Goal: Task Accomplishment & Management: Manage account settings

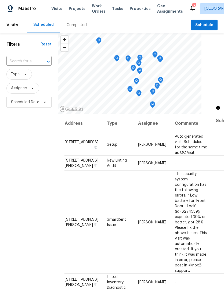
click at [41, 64] on div at bounding box center [45, 62] width 14 height 8
type input "parker"
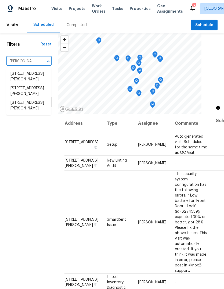
click at [35, 113] on li "5040 Parker Ave, Saint Louis, MO 63139" at bounding box center [28, 105] width 45 height 15
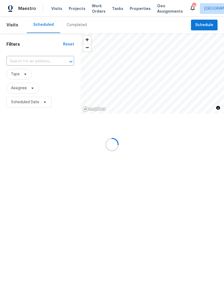
type input "5040 Parker Ave, Saint Louis, MO 63139"
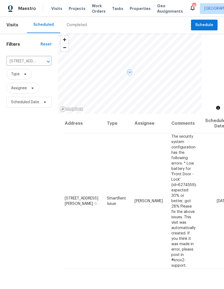
click at [0, 0] on icon at bounding box center [0, 0] width 0 height 0
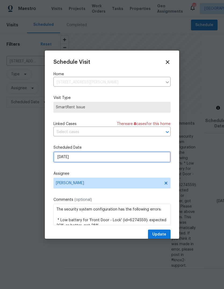
click at [129, 160] on input "[DATE]" at bounding box center [111, 156] width 117 height 11
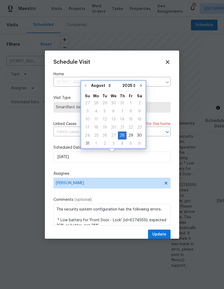
click at [139, 85] on icon "Go to next month" at bounding box center [141, 85] width 4 height 4
type input "9/28/2025"
select select "8"
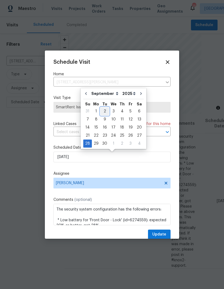
click at [106, 113] on div "2" at bounding box center [104, 111] width 9 height 8
type input "9/2/2025"
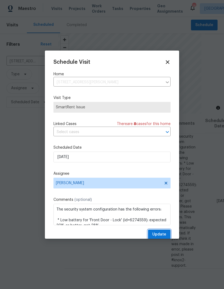
click at [161, 236] on span "Update" at bounding box center [159, 234] width 14 height 7
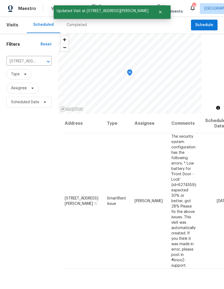
click at [42, 63] on icon "Clear" at bounding box center [41, 61] width 5 height 5
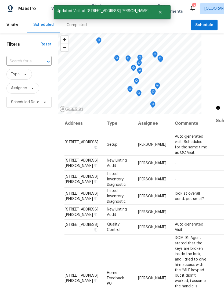
click at [36, 59] on input "text" at bounding box center [21, 61] width 30 height 8
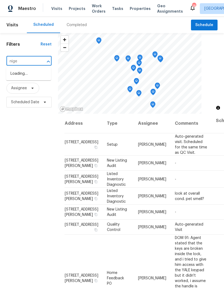
type input "niger"
click at [41, 77] on li "[STREET_ADDRESS]" at bounding box center [28, 73] width 45 height 9
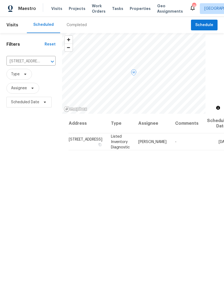
click at [0, 0] on icon at bounding box center [0, 0] width 0 height 0
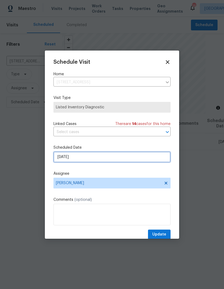
click at [145, 161] on input "[DATE]" at bounding box center [111, 156] width 117 height 11
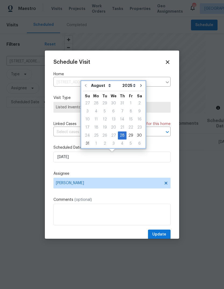
click at [138, 88] on button "Go to next month" at bounding box center [141, 85] width 8 height 11
type input "9/28/2025"
select select "8"
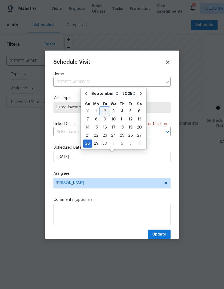
click at [104, 111] on div "2" at bounding box center [104, 111] width 9 height 8
type input "9/2/2025"
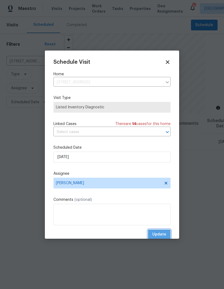
click at [161, 235] on span "Update" at bounding box center [159, 234] width 14 height 7
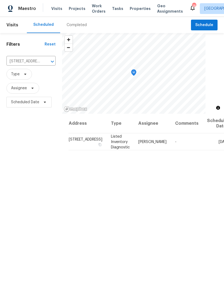
click at [78, 10] on span "Projects" at bounding box center [77, 8] width 17 height 5
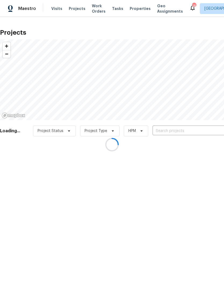
click at [184, 133] on div at bounding box center [112, 144] width 224 height 289
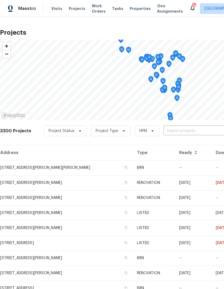
click at [187, 134] on input "text" at bounding box center [195, 131] width 62 height 8
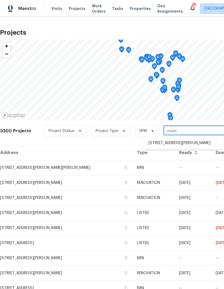
type input "rosant"
click at [197, 146] on li "[STREET_ADDRESS][PERSON_NAME]" at bounding box center [183, 143] width 78 height 9
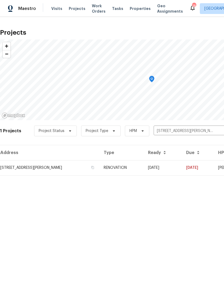
click at [171, 168] on td "08/07/25" at bounding box center [163, 167] width 38 height 15
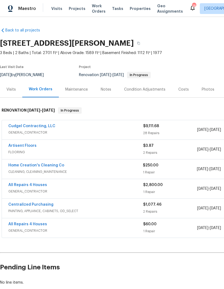
click at [48, 127] on link "Cudgel Contracting, LLC" at bounding box center [31, 126] width 47 height 4
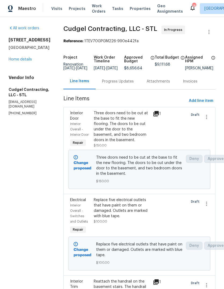
click at [134, 84] on div "Progress Updates" at bounding box center [118, 81] width 32 height 5
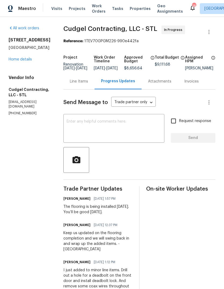
click at [142, 135] on textarea at bounding box center [114, 129] width 95 height 19
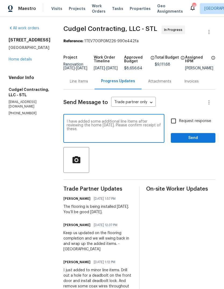
type textarea "I have added some additional line items after reviewing the home today. Please …"
click at [206, 123] on span "Request response" at bounding box center [195, 121] width 32 height 6
click at [179, 123] on input "Request response" at bounding box center [173, 120] width 11 height 11
checkbox input "true"
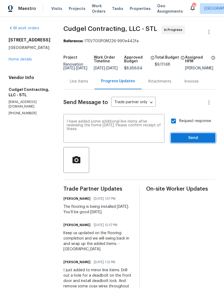
click at [207, 141] on span "Send" at bounding box center [193, 138] width 36 height 7
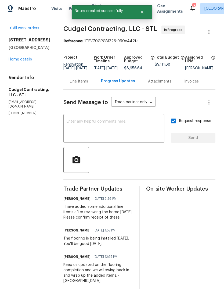
click at [28, 59] on link "Home details" at bounding box center [20, 59] width 23 height 4
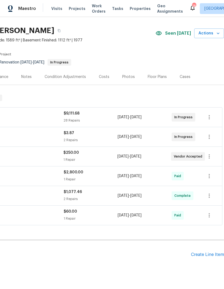
scroll to position [12, 80]
click at [211, 116] on icon "button" at bounding box center [209, 117] width 6 height 6
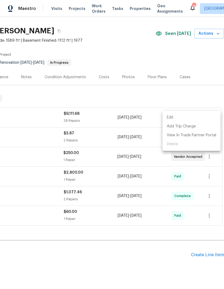
click at [209, 115] on li "Edit" at bounding box center [192, 117] width 58 height 9
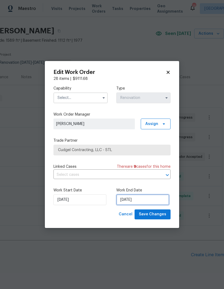
click at [157, 200] on input "8/25/2025" at bounding box center [142, 199] width 53 height 11
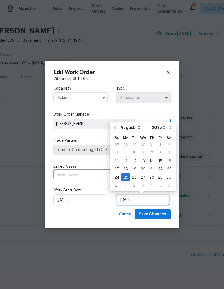
scroll to position [4, 0]
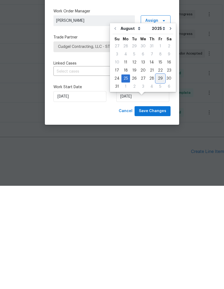
click at [161, 178] on div "29" at bounding box center [160, 182] width 9 height 8
type input "[DATE]"
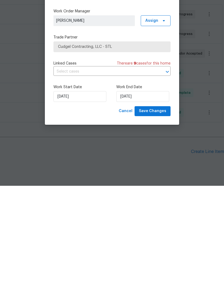
scroll to position [20, 0]
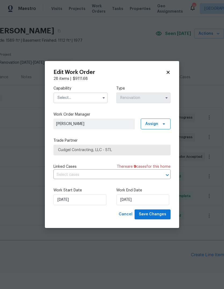
click at [91, 99] on input "text" at bounding box center [80, 97] width 54 height 11
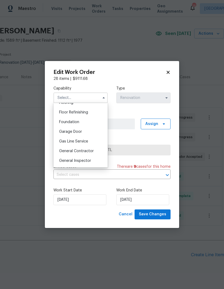
scroll to position [217, 0]
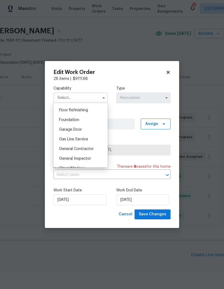
click at [94, 147] on div "General Contractor" at bounding box center [81, 149] width 52 height 10
type input "General Contractor"
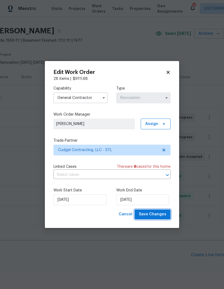
click at [164, 213] on span "Save Changes" at bounding box center [152, 214] width 27 height 7
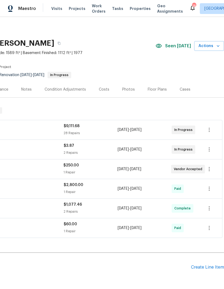
scroll to position [0, 80]
click at [212, 166] on icon "button" at bounding box center [209, 169] width 6 height 6
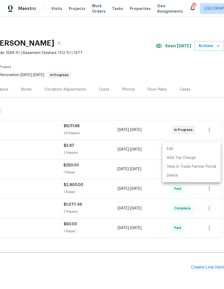
click at [205, 147] on li "Edit" at bounding box center [192, 149] width 58 height 9
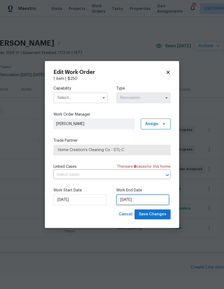
click at [159, 202] on input "8/27/2025" at bounding box center [142, 199] width 53 height 11
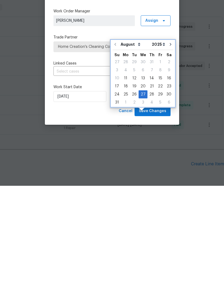
click at [170, 146] on icon "Go to next month" at bounding box center [171, 147] width 2 height 3
type input "9/27/2025"
select select "8"
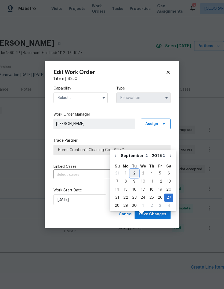
click at [135, 169] on div "2" at bounding box center [134, 173] width 9 height 8
type input "9/2/2025"
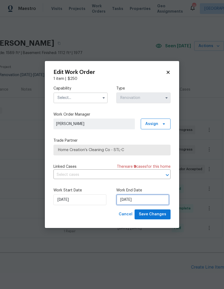
click at [158, 200] on input "9/2/2025" at bounding box center [142, 199] width 53 height 11
select select "8"
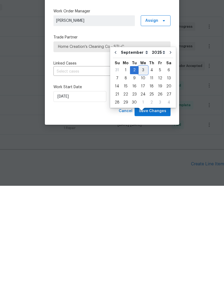
click at [144, 169] on div "3" at bounding box center [143, 173] width 9 height 8
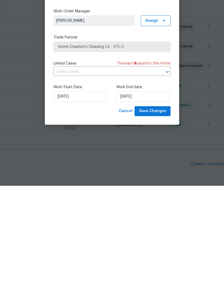
type input "9/3/2025"
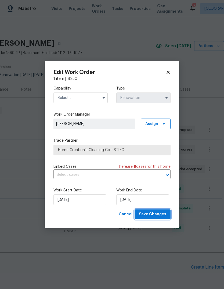
click at [164, 215] on span "Save Changes" at bounding box center [152, 214] width 27 height 7
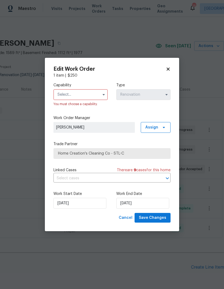
click at [99, 93] on input "text" at bounding box center [80, 94] width 54 height 11
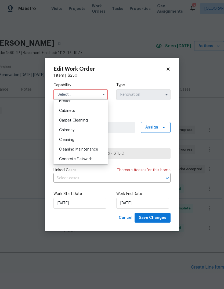
scroll to position [48, 0]
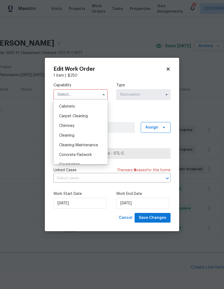
click at [92, 137] on div "Cleaning" at bounding box center [81, 136] width 52 height 10
type input "Cleaning"
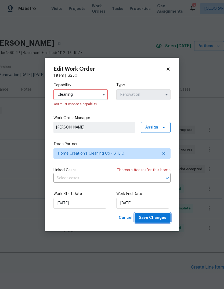
click at [165, 222] on button "Save Changes" at bounding box center [153, 218] width 36 height 10
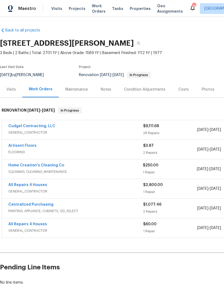
scroll to position [0, 0]
click at [108, 89] on div "Notes" at bounding box center [106, 89] width 10 height 5
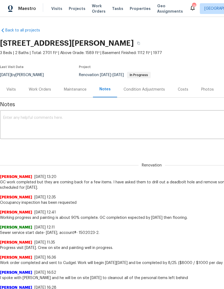
click at [146, 125] on textarea at bounding box center [151, 125] width 297 height 19
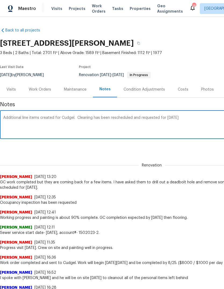
type textarea "Additional line items created for Cudgel. Cleaning has been rescheduled and req…"
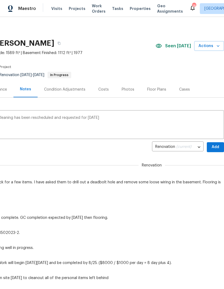
scroll to position [0, 80]
click at [218, 144] on span "Add" at bounding box center [215, 147] width 9 height 7
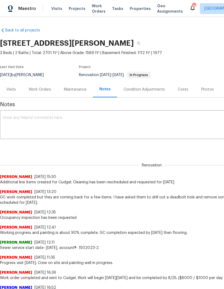
scroll to position [0, 0]
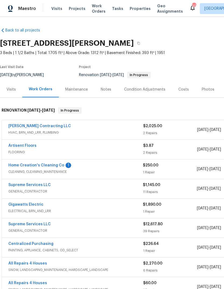
click at [60, 166] on link "Home Creation's Cleaning Co" at bounding box center [36, 165] width 56 height 4
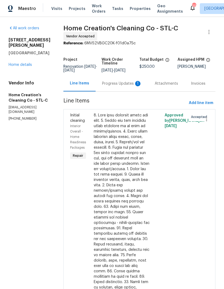
click at [131, 84] on div "Progress Updates 1" at bounding box center [122, 83] width 40 height 5
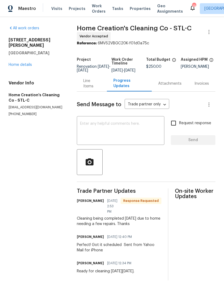
click at [128, 138] on textarea at bounding box center [120, 131] width 81 height 19
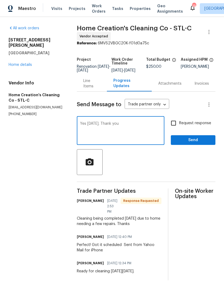
type textarea "Yes Tuesday. Thank you"
click at [203, 143] on span "Send" at bounding box center [193, 140] width 36 height 7
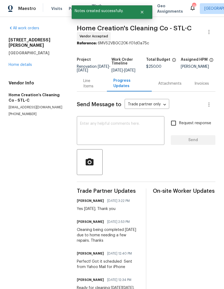
click at [27, 63] on link "Home details" at bounding box center [20, 65] width 23 height 4
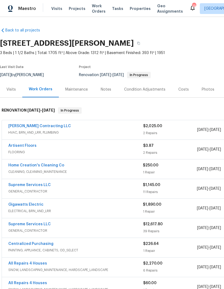
click at [183, 94] on div "Costs" at bounding box center [183, 89] width 23 height 16
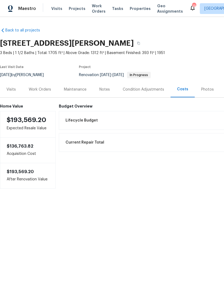
click at [46, 93] on div "Work Orders" at bounding box center [39, 89] width 35 height 16
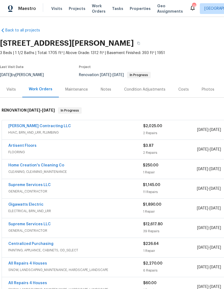
click at [113, 88] on div "Notes" at bounding box center [105, 89] width 23 height 16
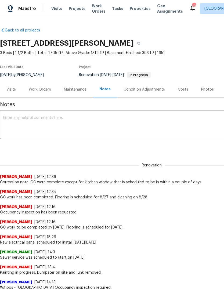
click at [110, 126] on textarea at bounding box center [151, 125] width 297 height 19
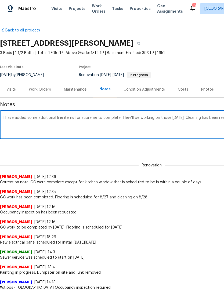
scroll to position [0, 80]
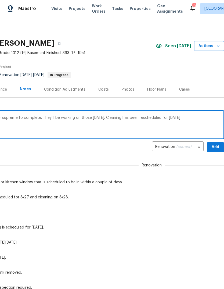
type textarea "I have added some additional line items for supreme to complete. They’ll be wor…"
click at [217, 148] on span "Add" at bounding box center [215, 147] width 9 height 7
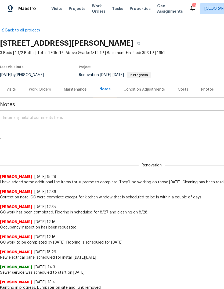
scroll to position [0, 0]
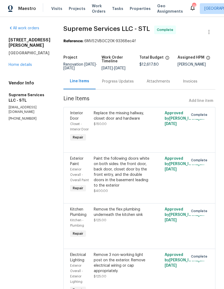
click at [138, 9] on span "Properties" at bounding box center [140, 8] width 21 height 5
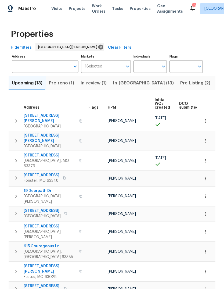
click at [134, 11] on span "Properties" at bounding box center [140, 8] width 21 height 5
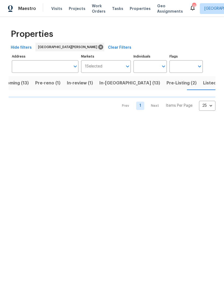
scroll to position [0, 14]
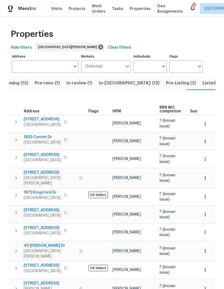
click at [121, 109] on span "HPM" at bounding box center [117, 111] width 8 height 4
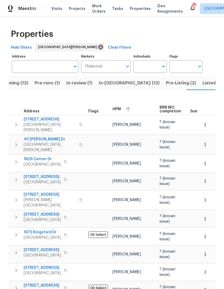
click at [121, 108] on div "HPM" at bounding box center [134, 109] width 43 height 8
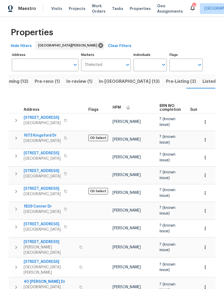
scroll to position [1, 0]
click at [59, 10] on span "Visits" at bounding box center [56, 8] width 11 height 5
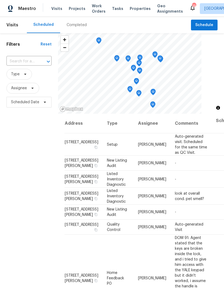
click at [82, 26] on div "Completed" at bounding box center [77, 24] width 20 height 5
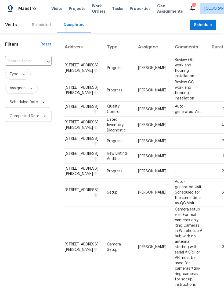
scroll to position [0, 2]
click at [43, 29] on div "Scheduled" at bounding box center [41, 25] width 32 height 16
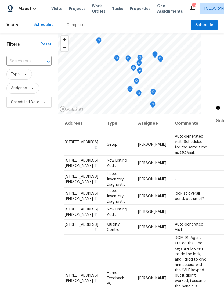
click at [136, 7] on span "Properties" at bounding box center [140, 8] width 21 height 5
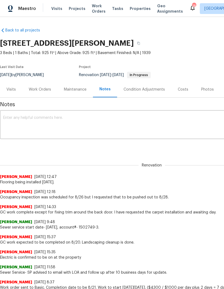
click at [128, 125] on textarea at bounding box center [151, 125] width 297 height 19
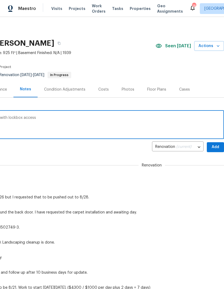
scroll to position [0, 80]
type textarea "Occupancy inspection taking place today with lockbox access"
click at [218, 144] on span "Add" at bounding box center [215, 147] width 9 height 7
